Goal: Check status: Check status

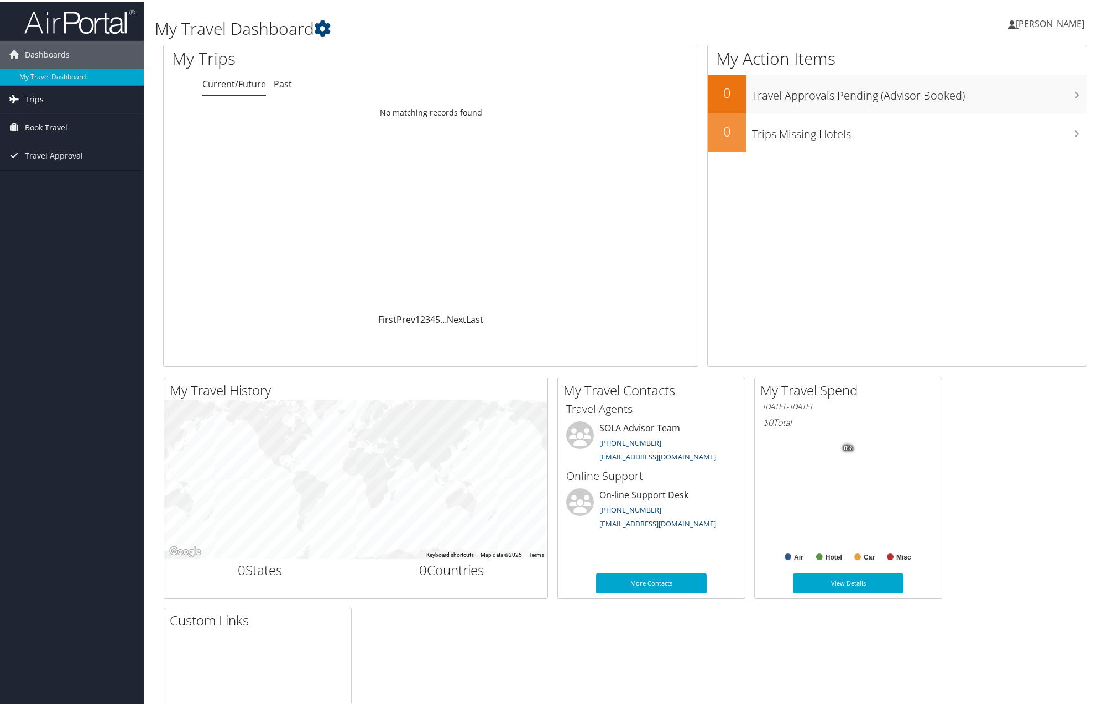
click at [77, 95] on link "Trips" at bounding box center [72, 98] width 144 height 28
click at [72, 118] on link "Current/Future Trips" at bounding box center [72, 120] width 144 height 17
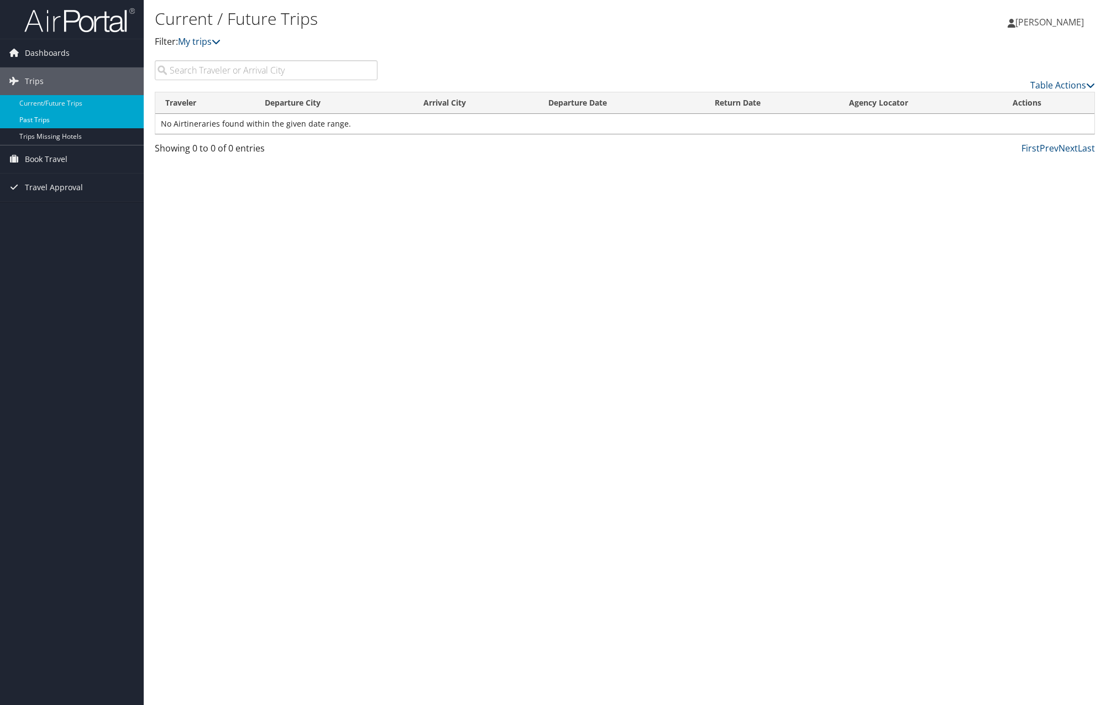
click at [61, 120] on link "Past Trips" at bounding box center [72, 120] width 144 height 17
click at [1089, 83] on icon at bounding box center [1090, 85] width 9 height 9
click at [1089, 83] on div at bounding box center [553, 352] width 1106 height 705
click at [428, 343] on div "Past Trips Filter: My trips Jazmine Wilson Jazmine Wilson My Settings Travel Ag…" at bounding box center [625, 352] width 962 height 705
click at [413, 291] on div "Past Trips Filter: My trips Jazmine Wilson Jazmine Wilson My Settings Travel Ag…" at bounding box center [625, 352] width 962 height 705
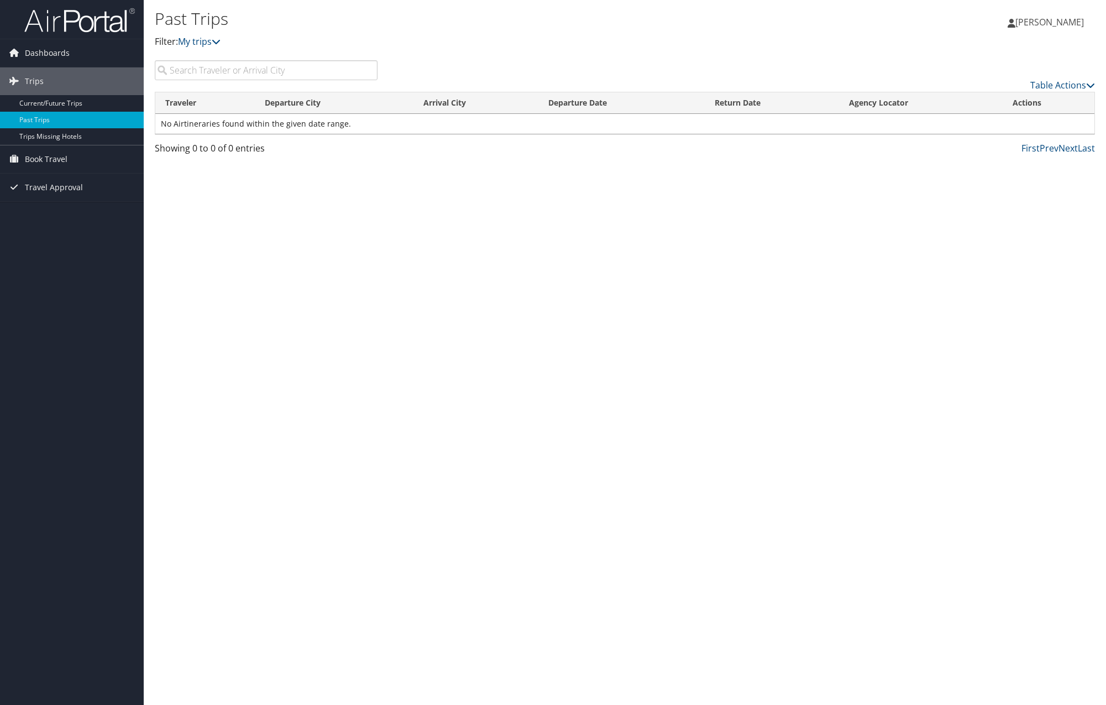
click at [396, 261] on div "Past Trips Filter: My trips Jazmine Wilson Jazmine Wilson My Settings Travel Ag…" at bounding box center [625, 352] width 962 height 705
click at [117, 140] on link "Trips Missing Hotels" at bounding box center [72, 136] width 144 height 17
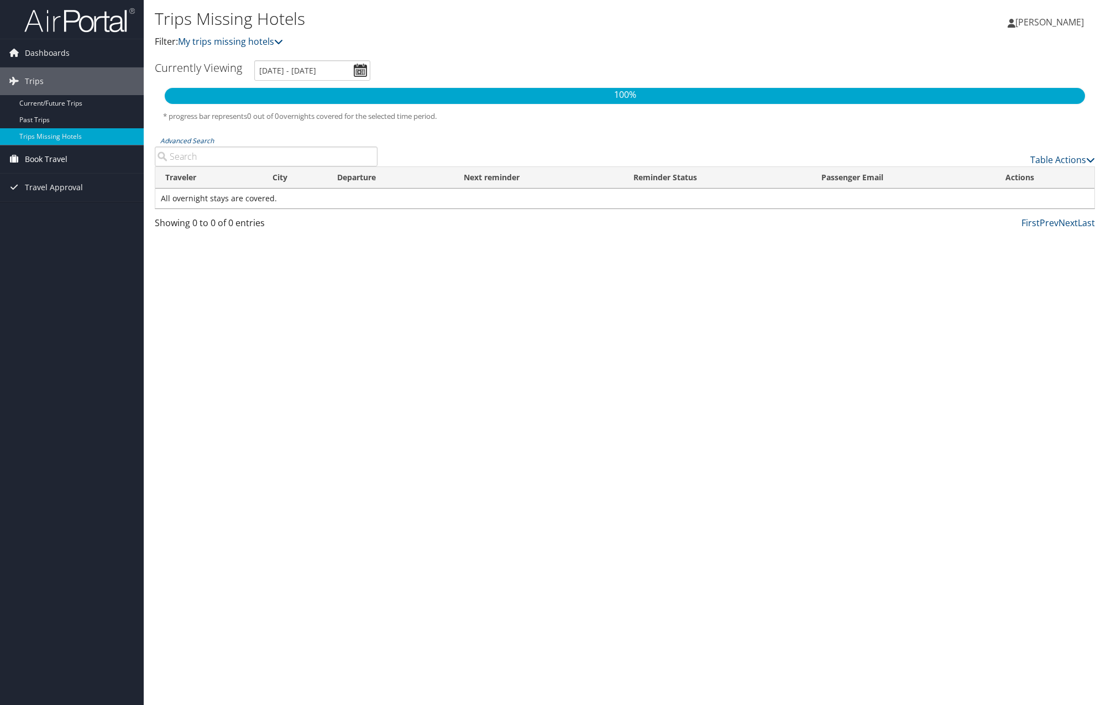
click at [59, 154] on span "Book Travel" at bounding box center [46, 159] width 43 height 28
click at [69, 198] on link "Book/Manage Online Trips" at bounding box center [72, 198] width 144 height 17
click at [54, 183] on link "Approval Request (Beta)" at bounding box center [72, 181] width 144 height 17
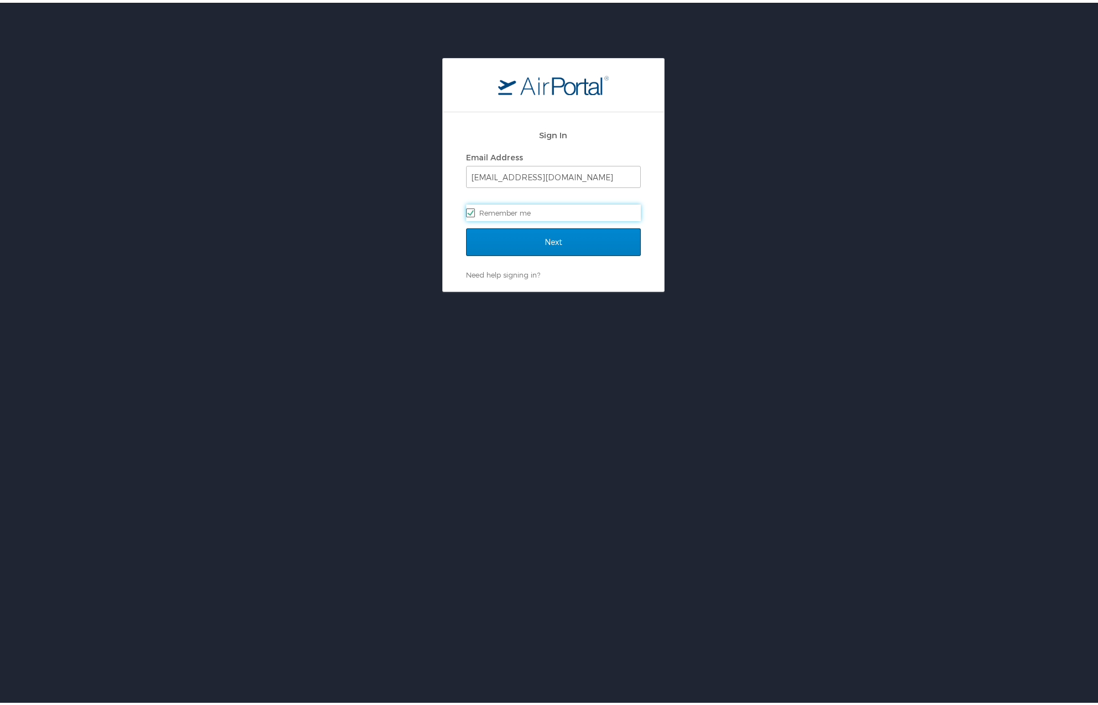
click at [531, 227] on form "Sign In Email Address jazmine_wilson@suagcenter.com Remember me Next" at bounding box center [553, 193] width 175 height 147
click at [531, 234] on input "Next" at bounding box center [553, 239] width 175 height 28
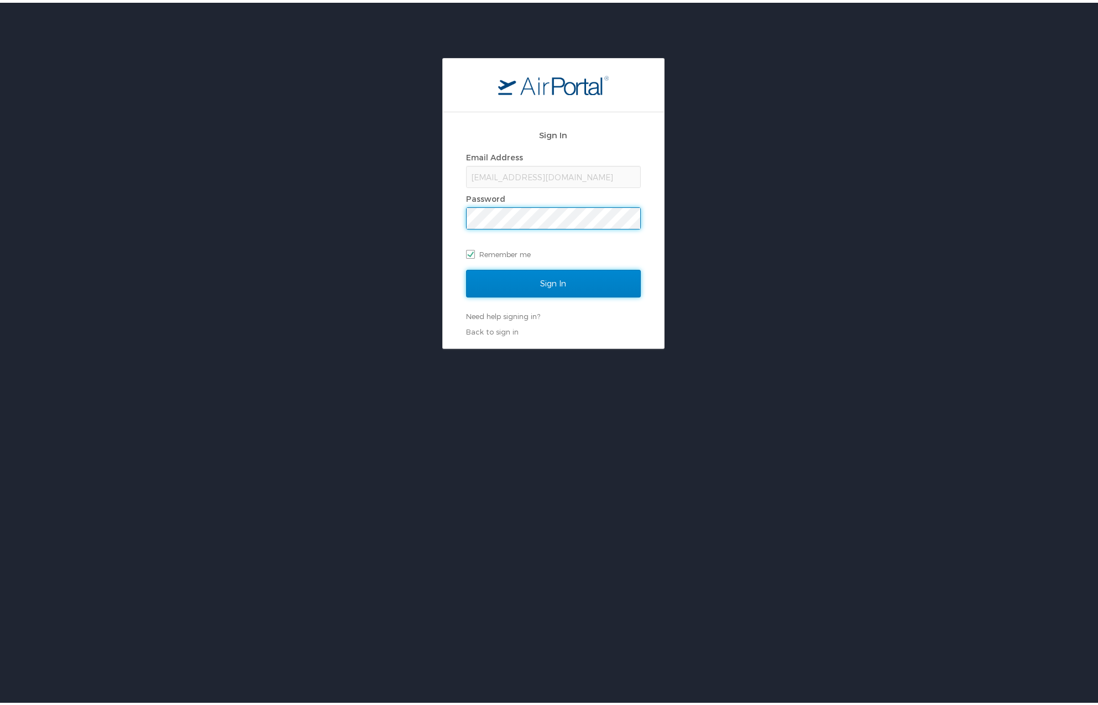
click at [537, 276] on input "Sign In" at bounding box center [553, 281] width 175 height 28
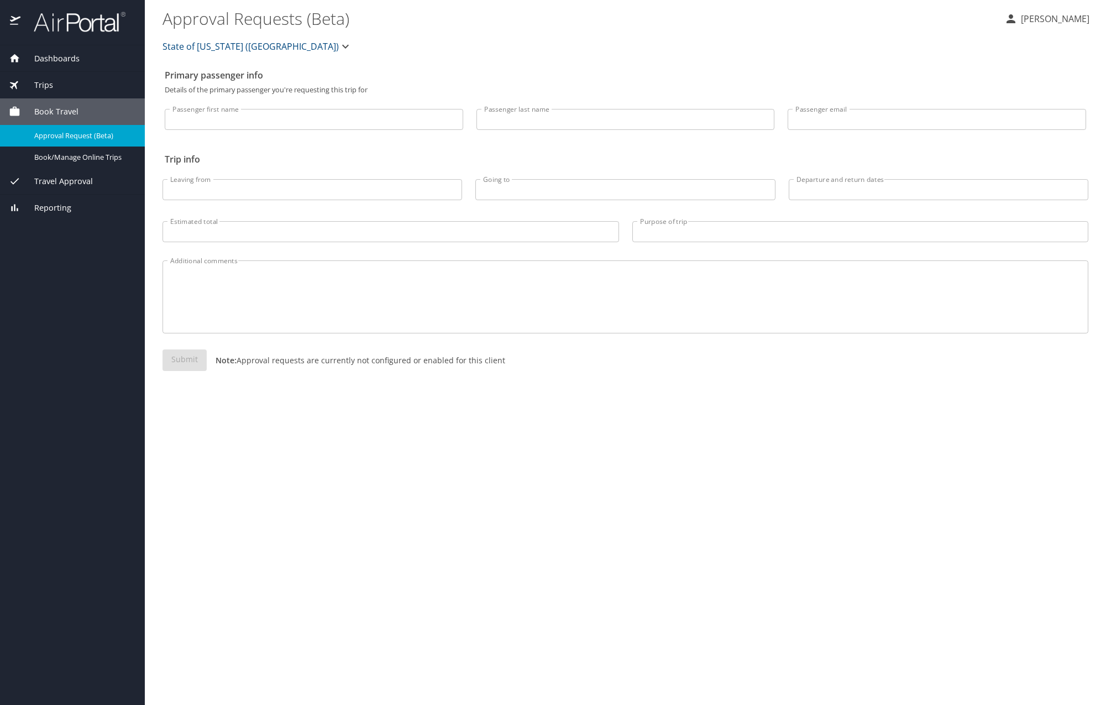
click at [208, 51] on span "State of Louisiana (SOLA)" at bounding box center [250, 46] width 176 height 15
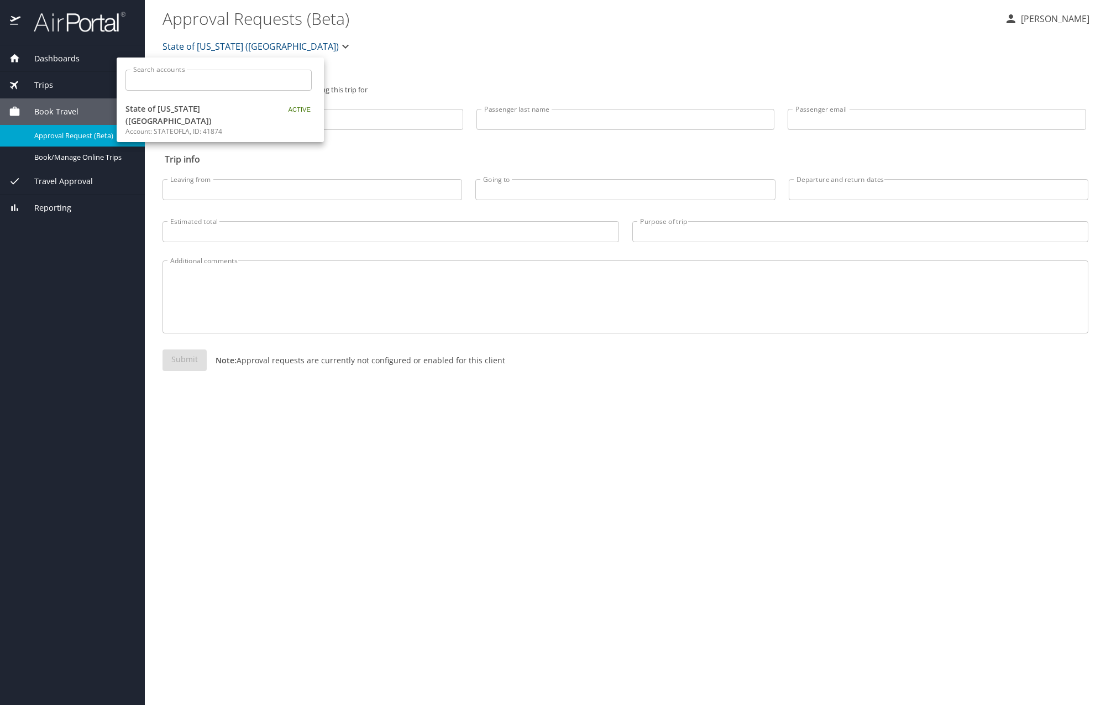
click at [208, 51] on div at bounding box center [553, 352] width 1106 height 705
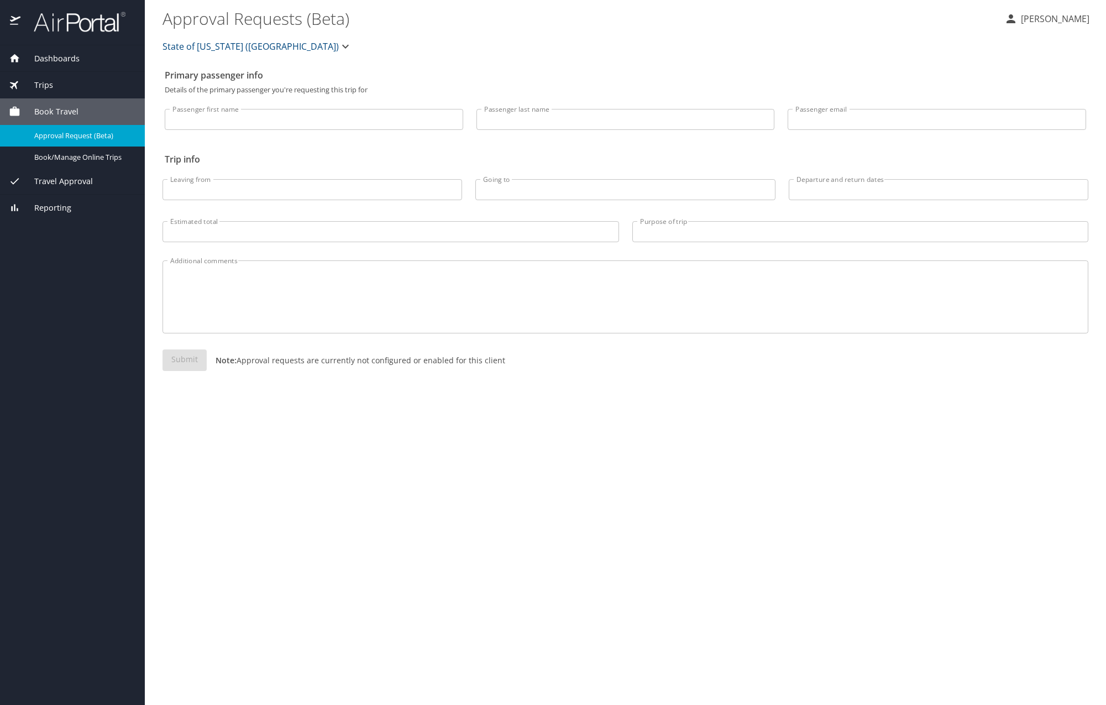
click at [339, 49] on icon "button" at bounding box center [345, 46] width 13 height 13
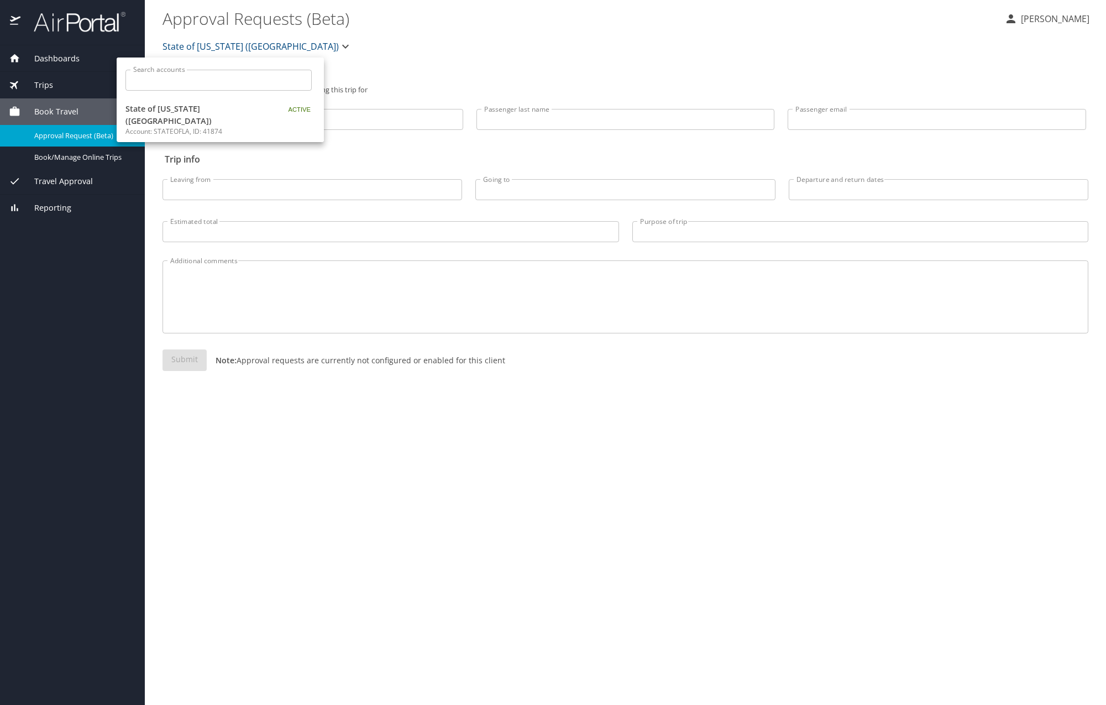
click at [275, 49] on div at bounding box center [553, 352] width 1106 height 705
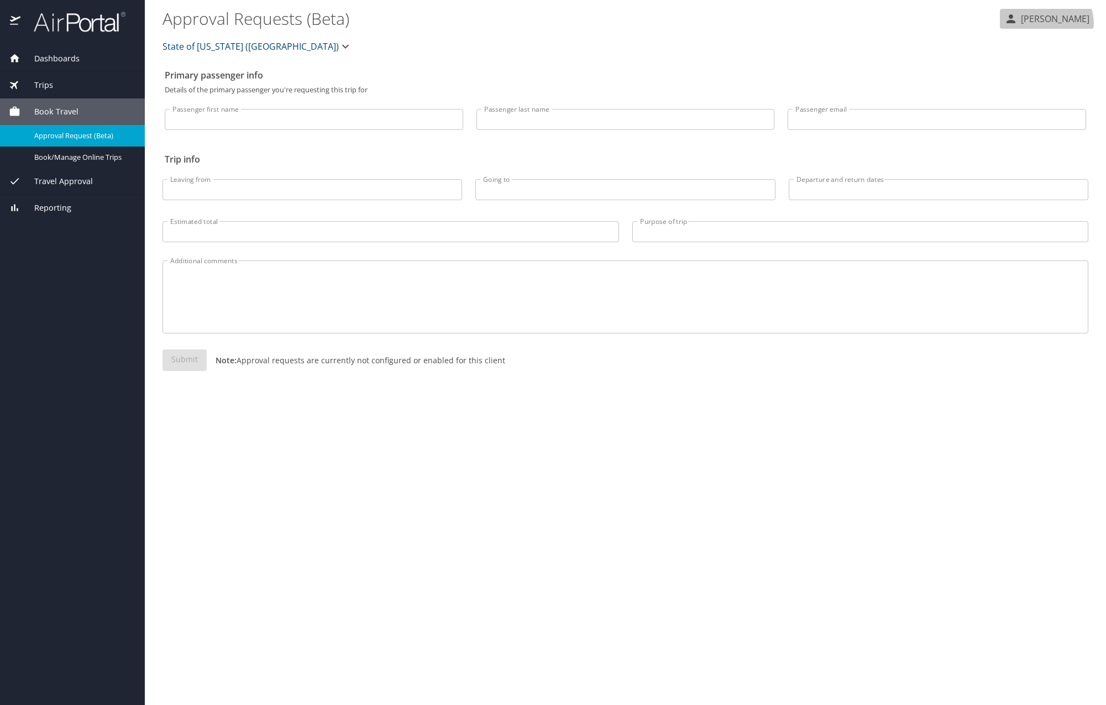
click at [1052, 23] on p "[PERSON_NAME]" at bounding box center [1053, 18] width 72 height 13
click at [1052, 23] on div at bounding box center [553, 352] width 1106 height 705
click at [806, 48] on div "State of [US_STATE] ([GEOGRAPHIC_DATA])" at bounding box center [625, 46] width 939 height 35
click at [1045, 21] on p "[PERSON_NAME]" at bounding box center [1053, 18] width 72 height 13
click at [884, 23] on div at bounding box center [553, 352] width 1106 height 705
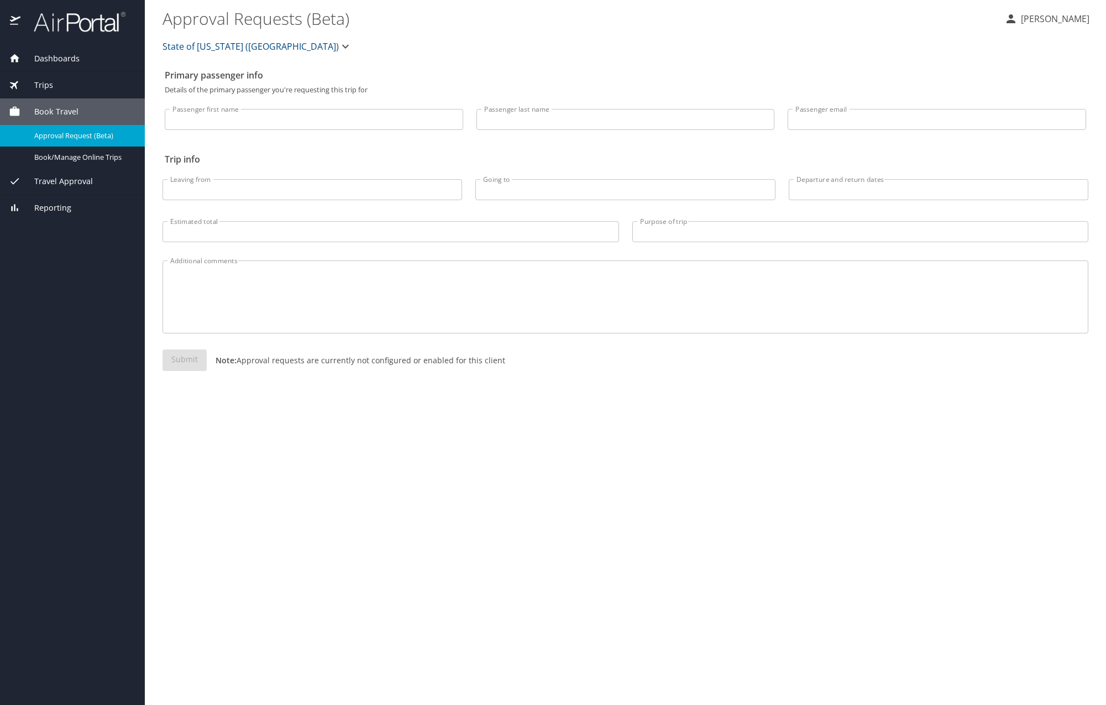
click at [328, 419] on div "Primary passenger info Details of the primary passenger you're requesting this …" at bounding box center [625, 384] width 926 height 641
click at [11, 54] on icon at bounding box center [15, 59] width 12 height 12
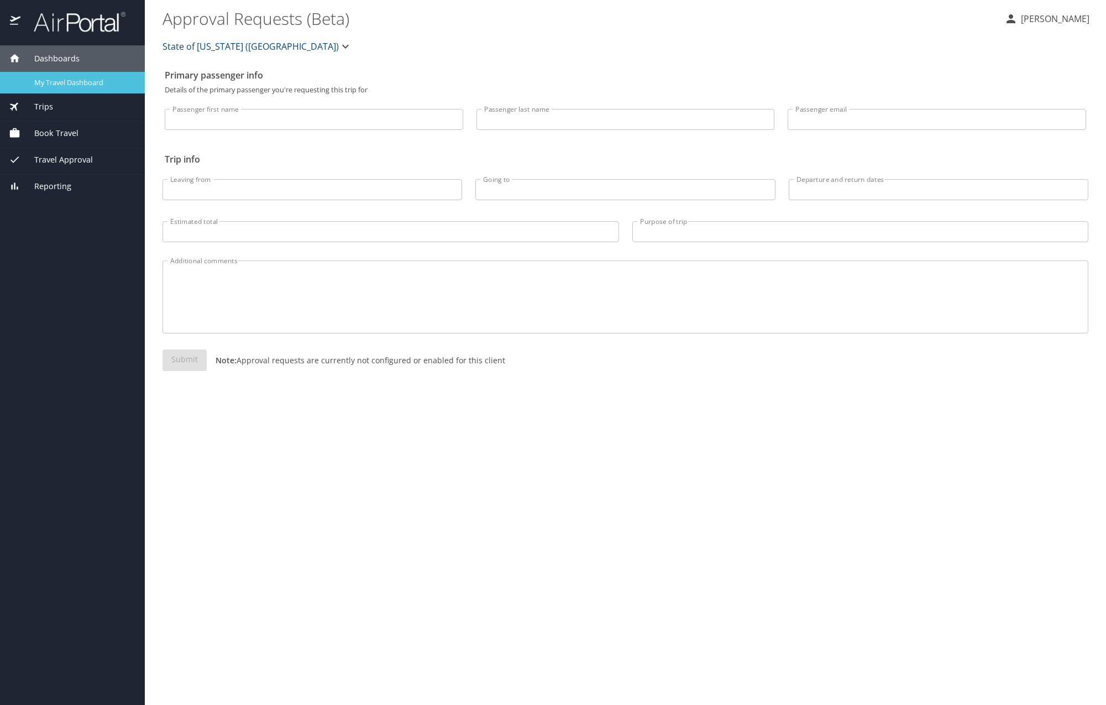
click at [45, 80] on span "My Travel Dashboard" at bounding box center [82, 82] width 97 height 11
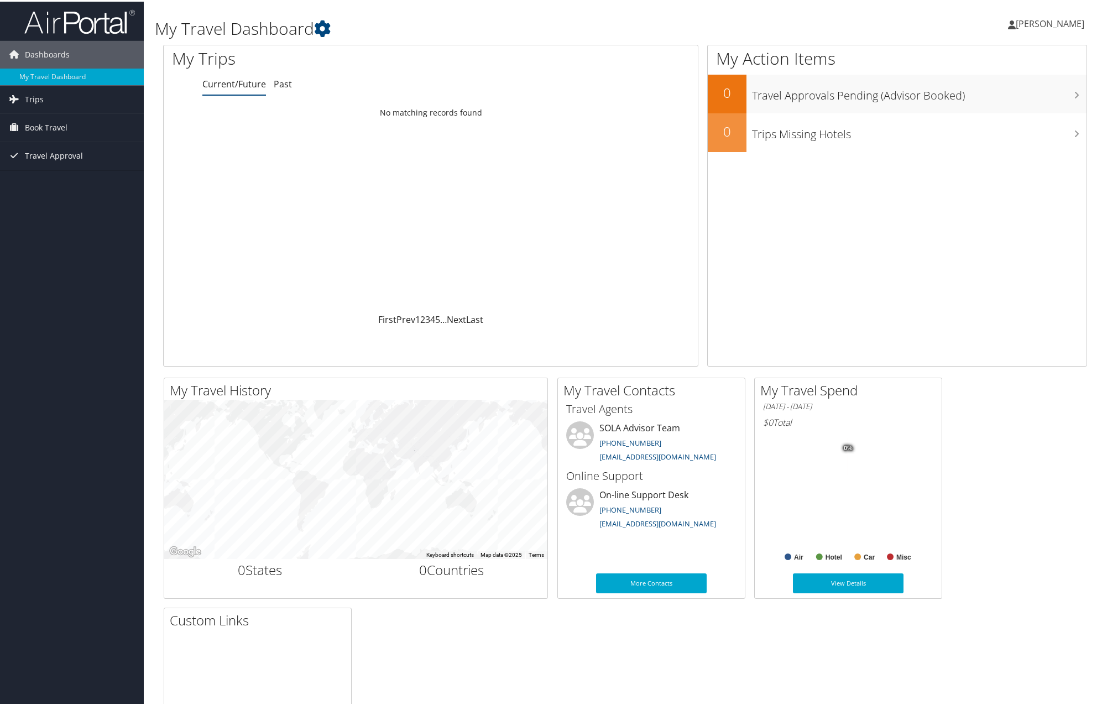
drag, startPoint x: 684, startPoint y: 301, endPoint x: 611, endPoint y: 246, distance: 92.0
click at [611, 246] on div "Loading... No matching records found" at bounding box center [431, 206] width 534 height 210
click at [33, 102] on span "Trips" at bounding box center [34, 98] width 19 height 28
click at [65, 118] on link "Current/Future Trips" at bounding box center [72, 120] width 144 height 17
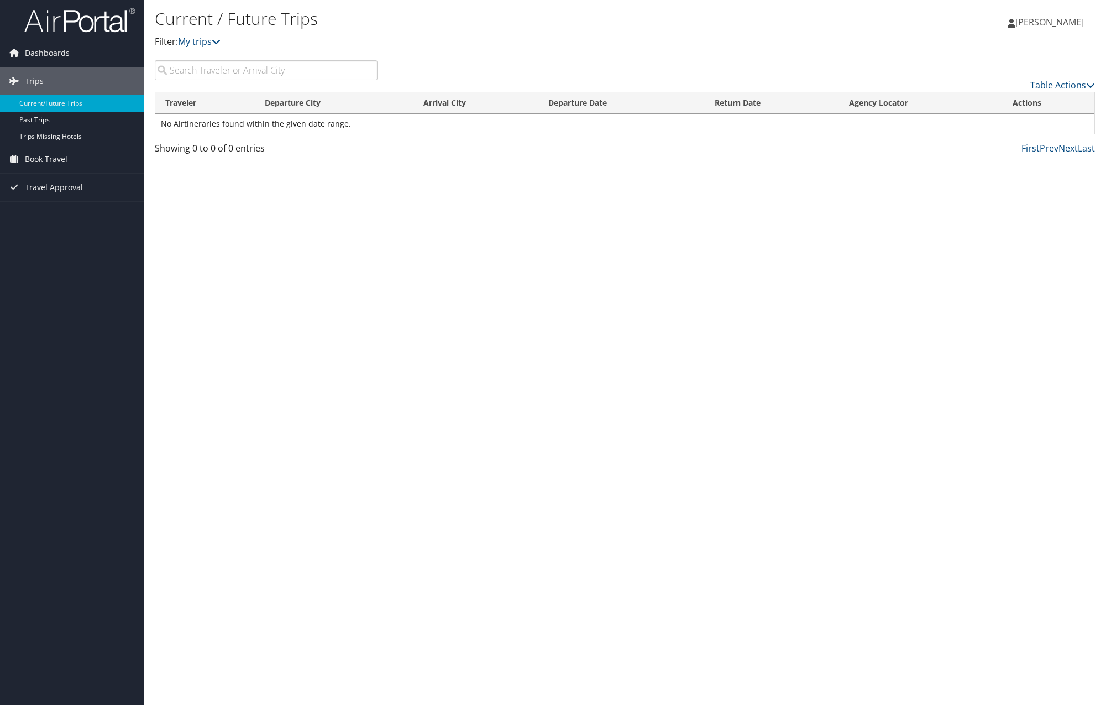
click at [207, 49] on div "Current / Future Trips Filter: My trips" at bounding box center [468, 33] width 627 height 55
click at [207, 45] on link "My trips" at bounding box center [199, 41] width 43 height 12
click at [200, 47] on link "My trips" at bounding box center [199, 41] width 43 height 12
click at [201, 45] on link "My trips" at bounding box center [199, 41] width 43 height 12
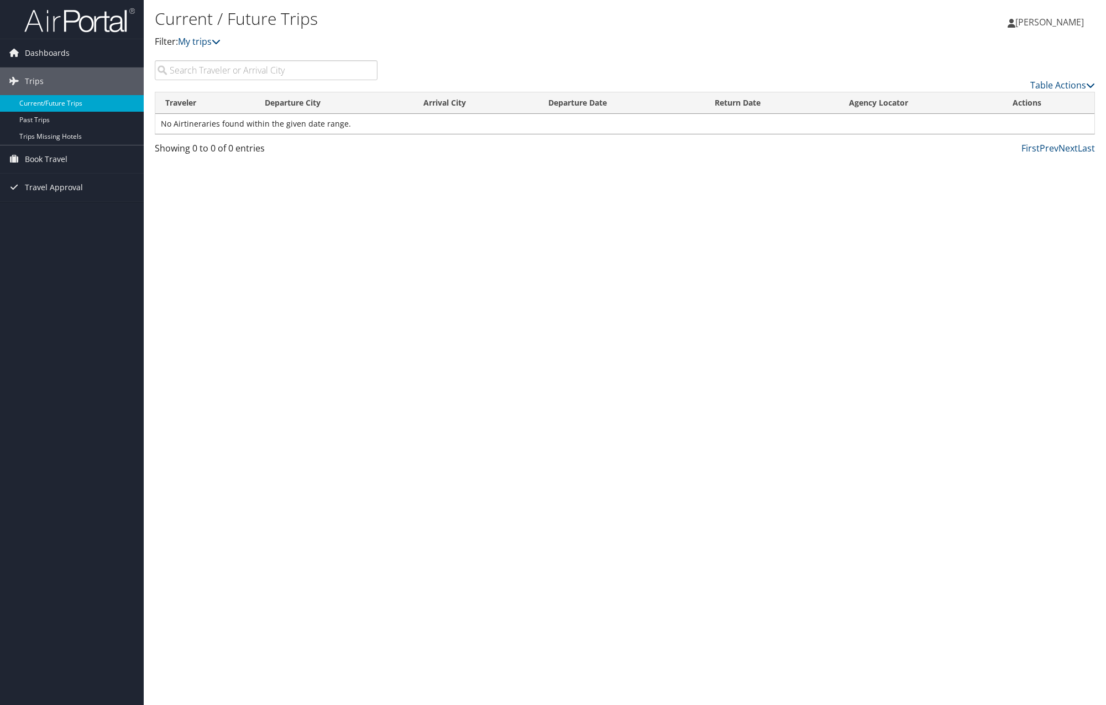
click at [51, 111] on link "Current/Future Trips" at bounding box center [72, 103] width 144 height 17
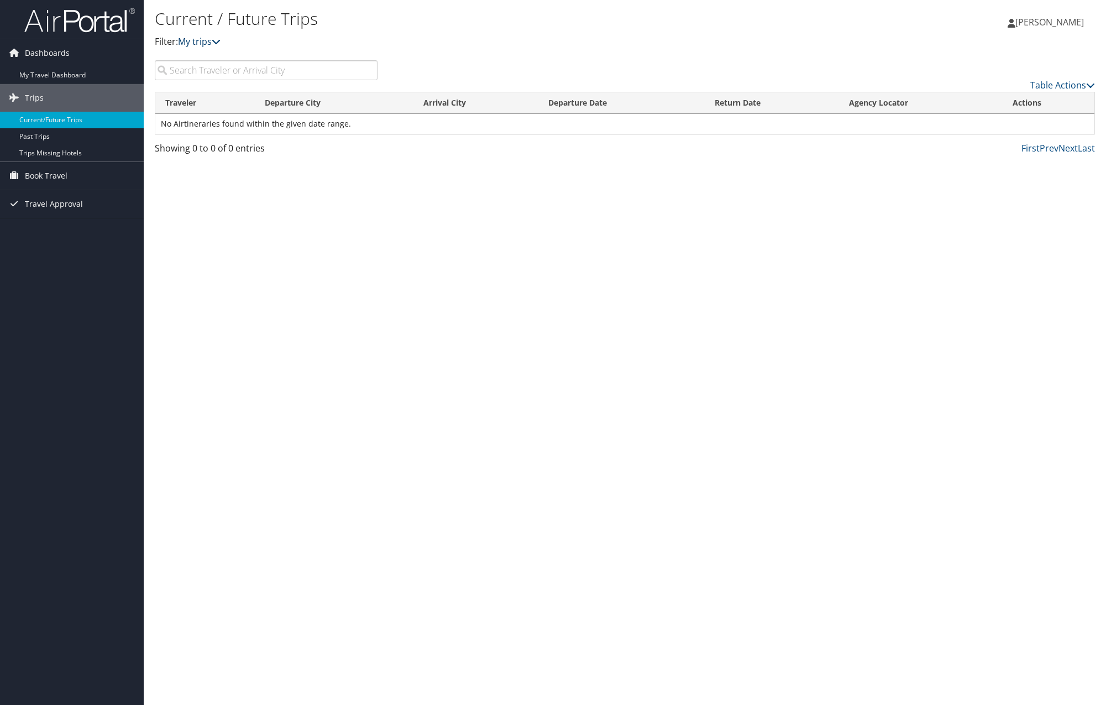
click at [191, 46] on link "My trips" at bounding box center [199, 41] width 43 height 12
click at [191, 49] on ul at bounding box center [253, 49] width 146 height 1
click at [62, 172] on span "Book Travel" at bounding box center [46, 176] width 43 height 28
click at [66, 191] on link "Approval Request (Beta)" at bounding box center [72, 198] width 144 height 17
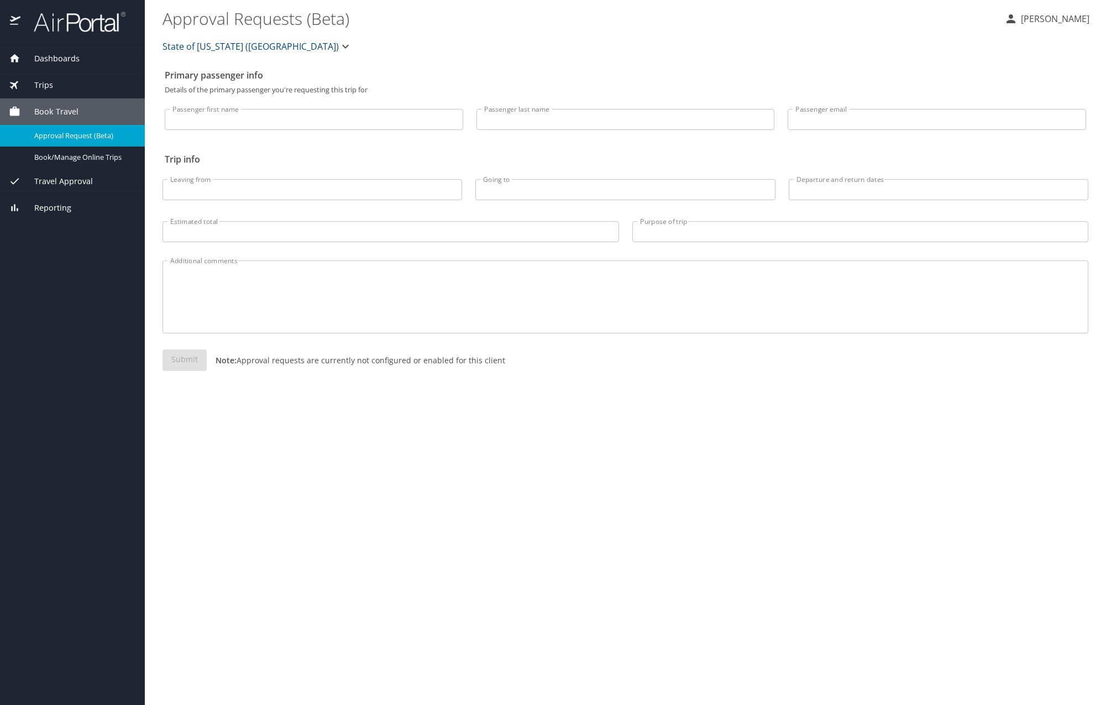
click at [255, 53] on span "State of [US_STATE] ([GEOGRAPHIC_DATA])" at bounding box center [250, 46] width 176 height 15
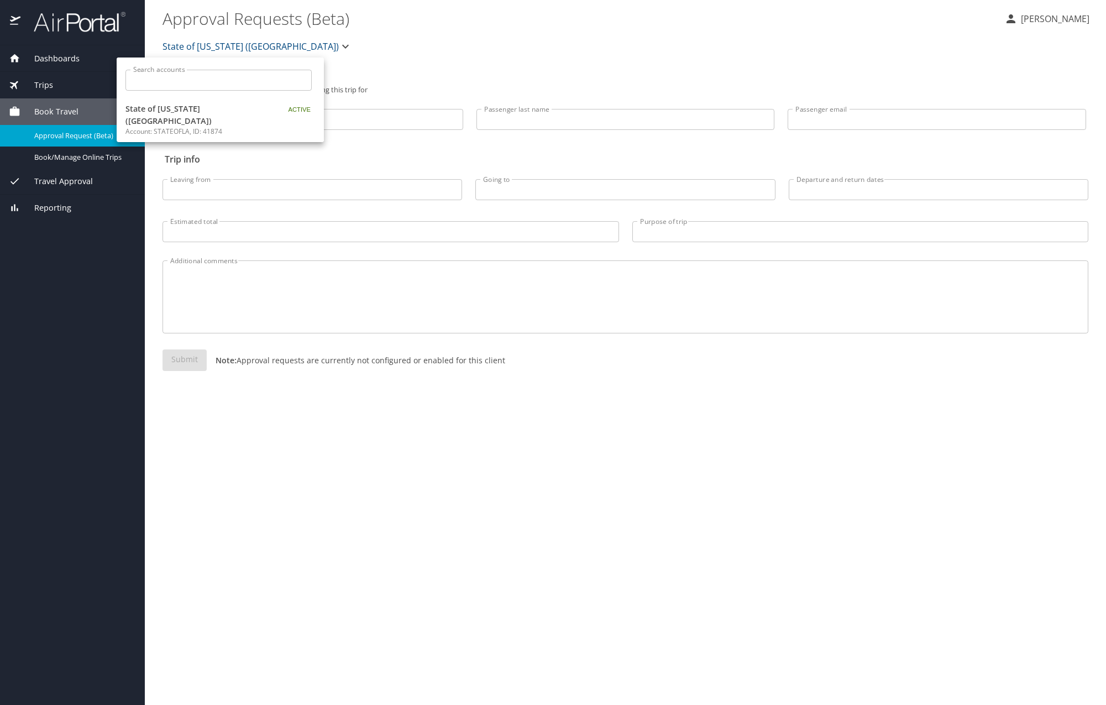
click at [255, 53] on div at bounding box center [553, 352] width 1106 height 705
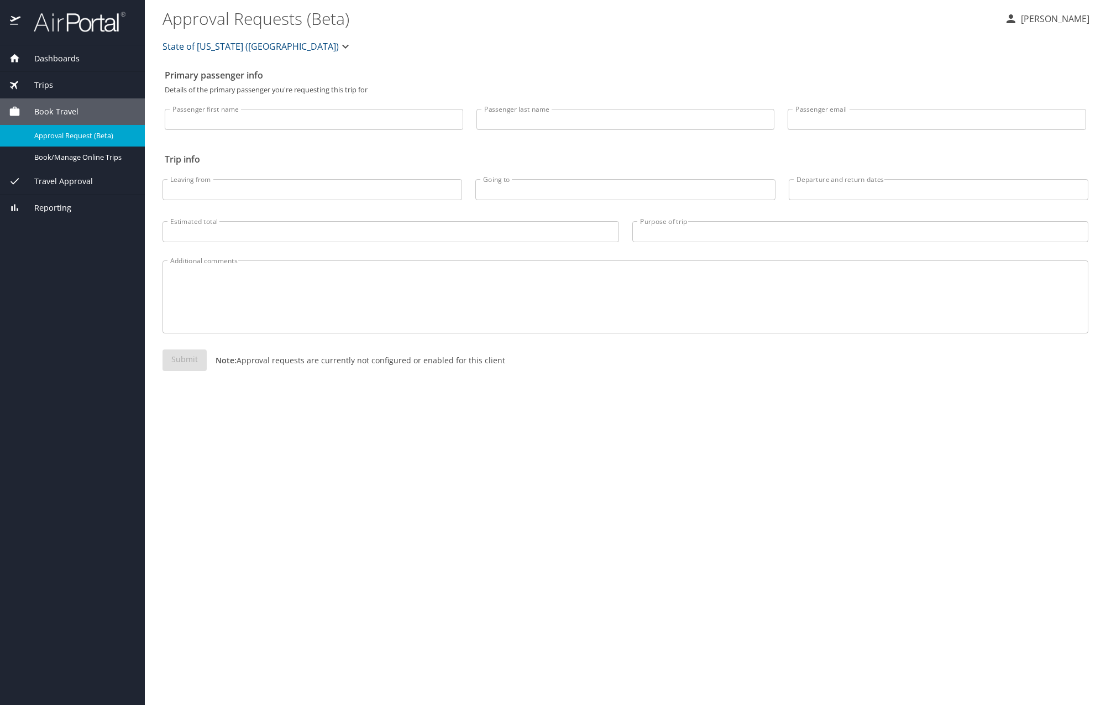
click at [342, 419] on div "Primary passenger info Details of the primary passenger you're requesting this …" at bounding box center [625, 384] width 926 height 641
click at [339, 43] on icon "button" at bounding box center [345, 46] width 13 height 13
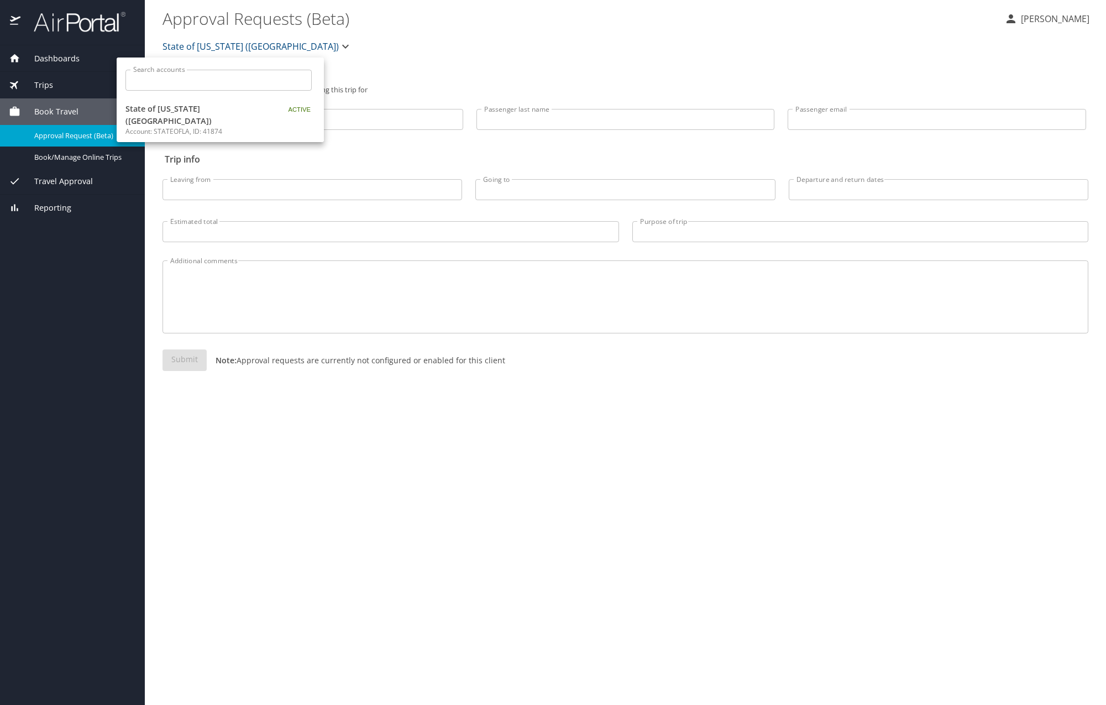
click at [268, 43] on div at bounding box center [553, 352] width 1106 height 705
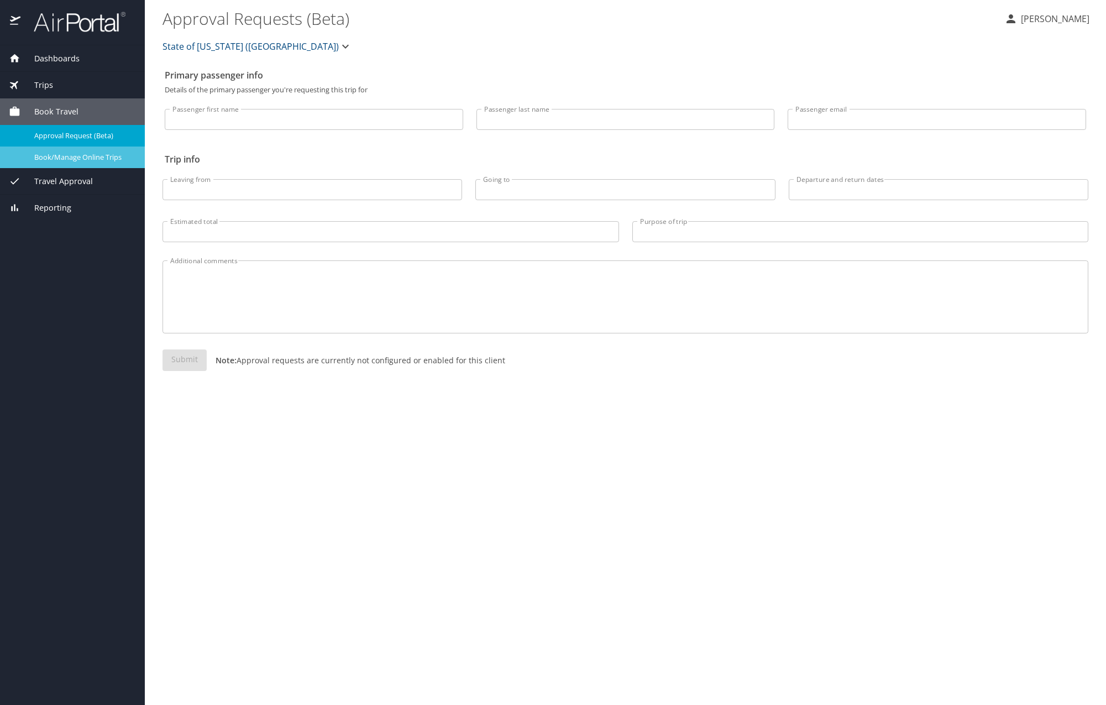
click at [85, 155] on span "Book/Manage Online Trips" at bounding box center [82, 157] width 97 height 11
click at [19, 185] on icon at bounding box center [15, 181] width 12 height 12
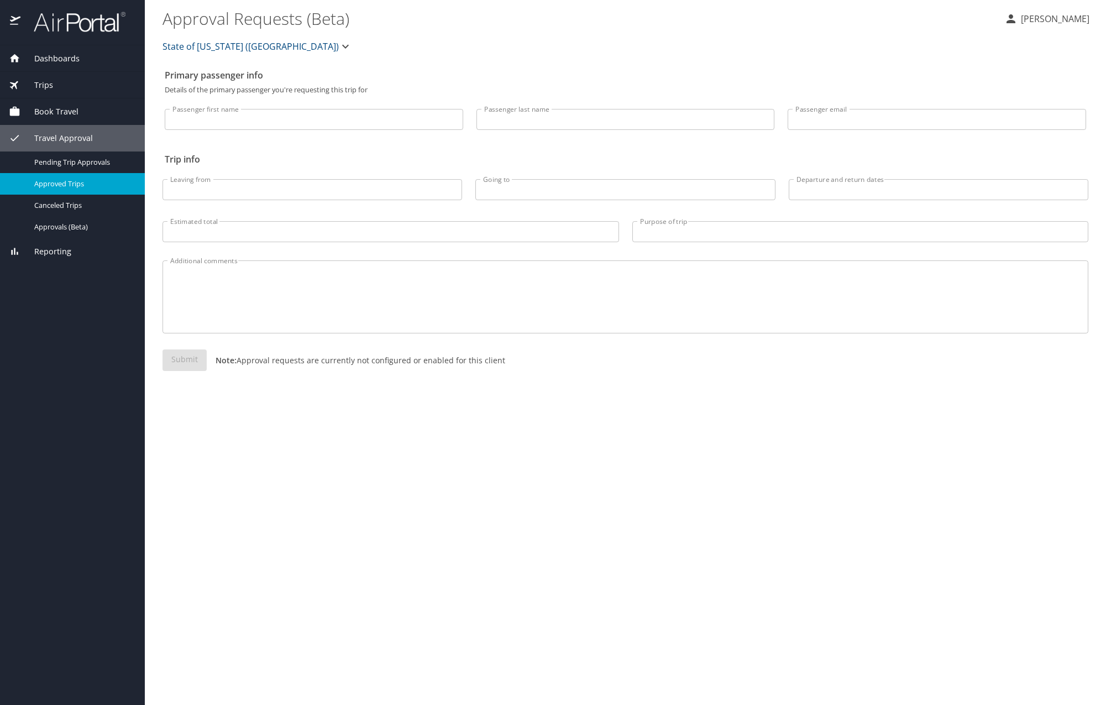
click at [103, 179] on span "Approved Trips" at bounding box center [82, 184] width 97 height 11
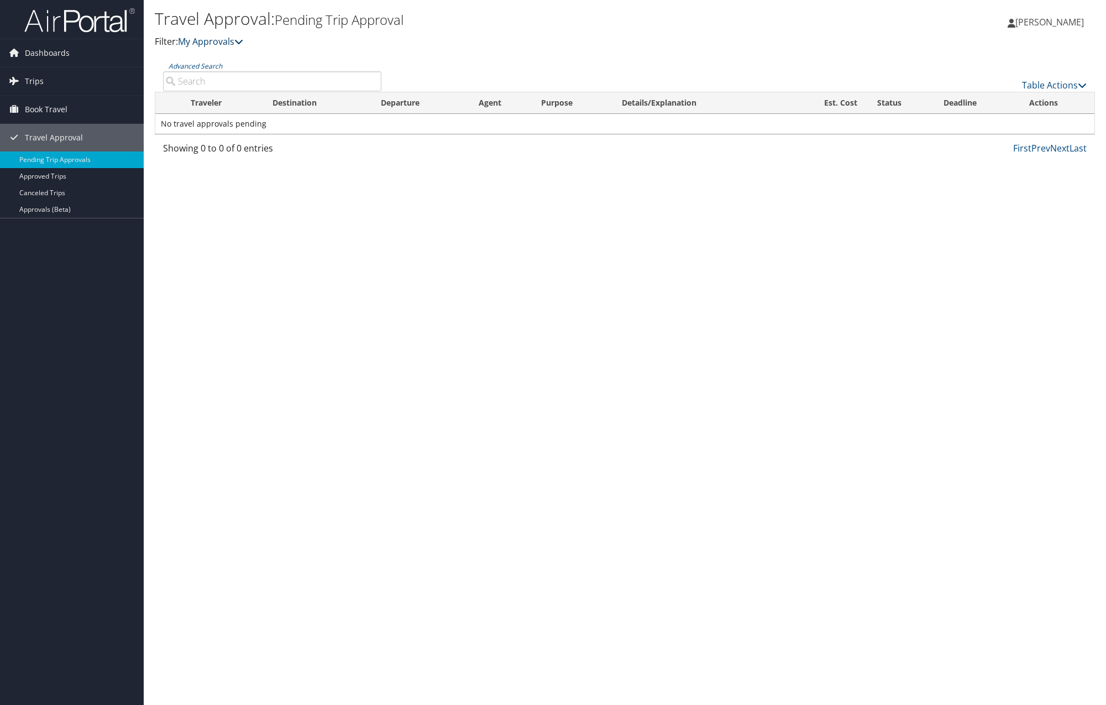
click at [190, 44] on link "My Approvals" at bounding box center [210, 41] width 65 height 12
click at [200, 44] on link "My Approvals" at bounding box center [210, 41] width 65 height 12
click at [211, 78] on input "Advanced Search" at bounding box center [272, 81] width 218 height 20
click at [1051, 91] on link "Table Actions" at bounding box center [1054, 85] width 65 height 12
click at [1051, 87] on div at bounding box center [553, 352] width 1106 height 705
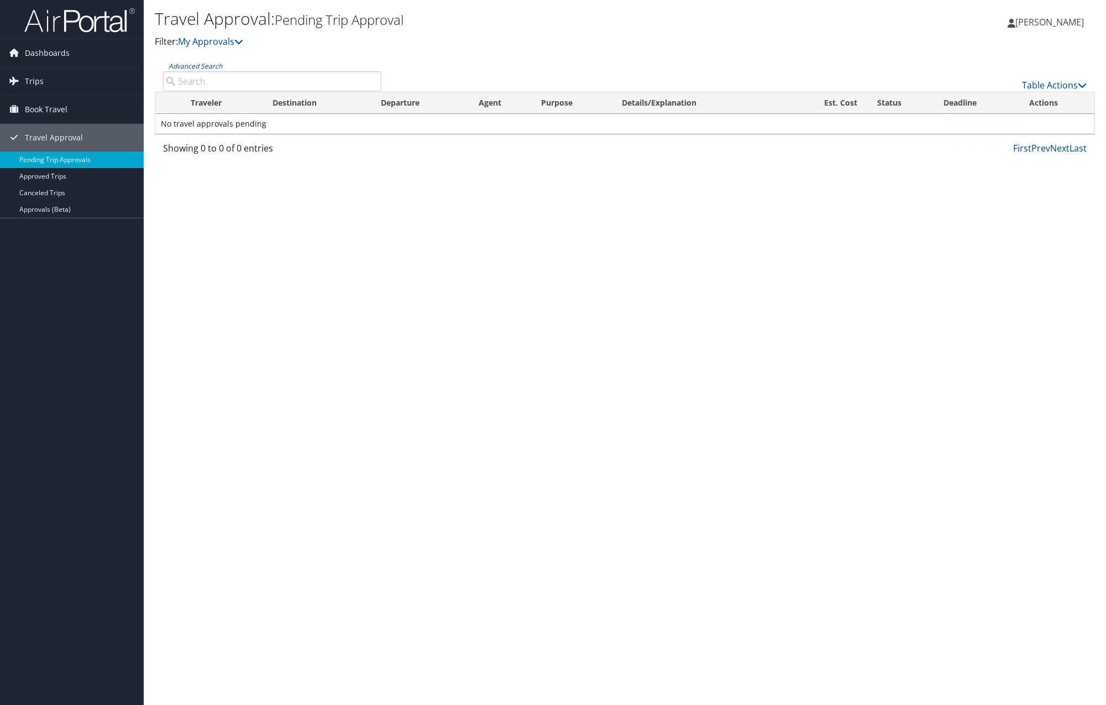
click at [1000, 43] on div at bounding box center [553, 352] width 1106 height 705
click at [323, 248] on div "Travel Approval: Pending Trip Approval Filter: My Approvals Jazmine Wilson Jazm…" at bounding box center [625, 352] width 962 height 705
click at [59, 191] on link "Canceled Trips" at bounding box center [72, 193] width 144 height 17
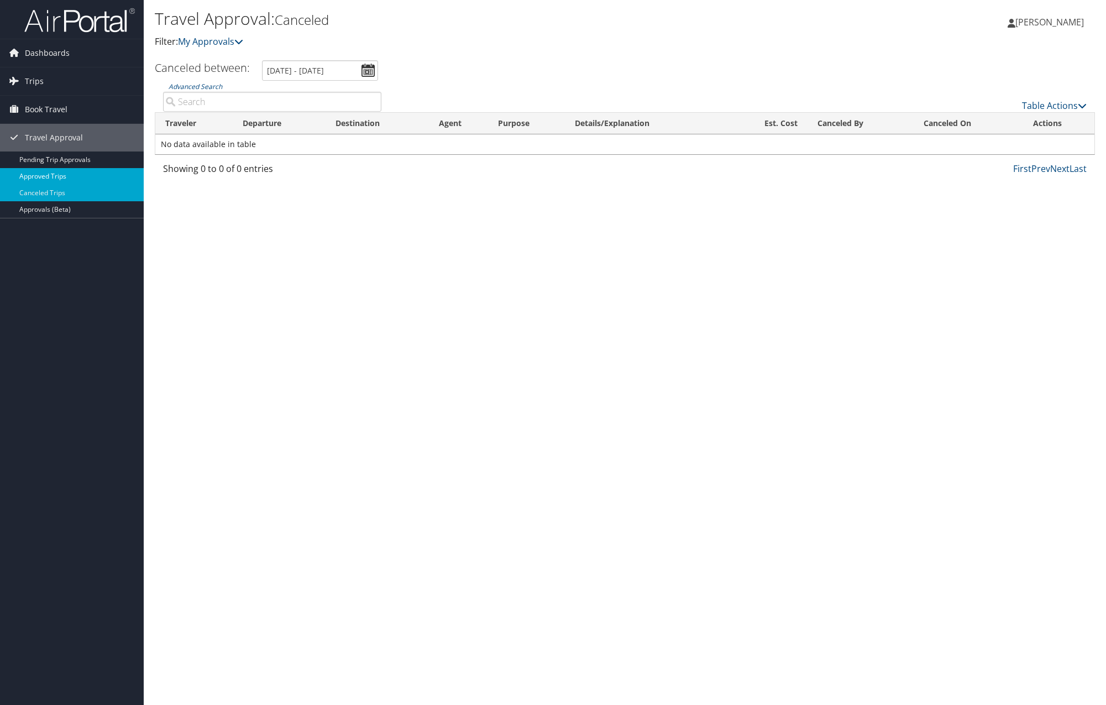
click at [73, 170] on link "Approved Trips" at bounding box center [72, 176] width 144 height 17
